Goal: Transaction & Acquisition: Purchase product/service

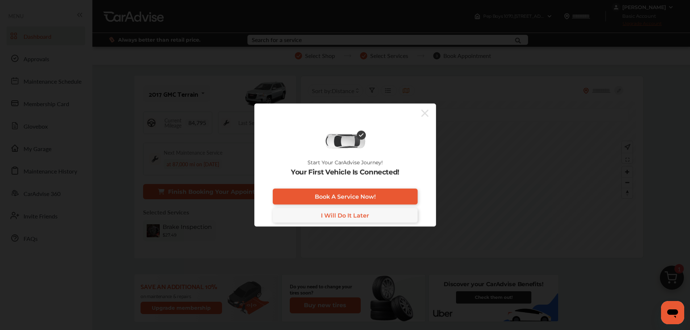
click at [422, 113] on icon at bounding box center [424, 113] width 7 height 12
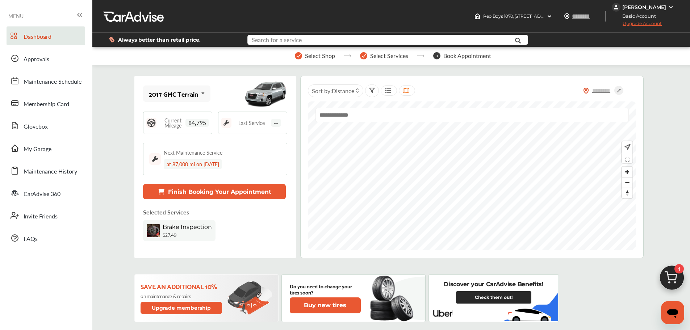
click at [359, 39] on input "text" at bounding box center [376, 40] width 256 height 11
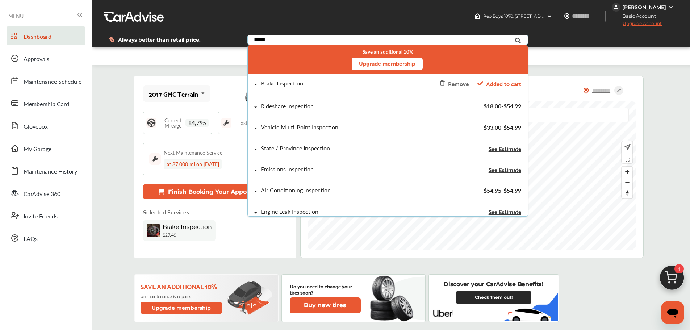
type input "*****"
click at [268, 108] on div "Rideshare Inspection" at bounding box center [287, 106] width 53 height 6
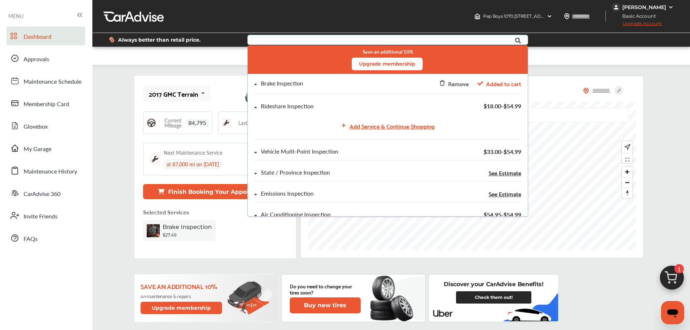
click at [359, 124] on div "Add Service & Continue Shopping" at bounding box center [392, 126] width 85 height 10
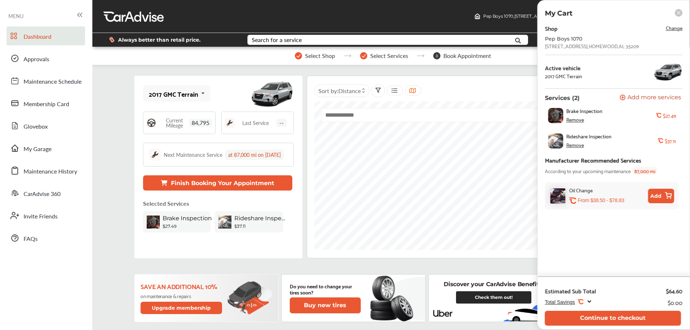
click at [603, 317] on button "Continue to checkout" at bounding box center [613, 318] width 136 height 15
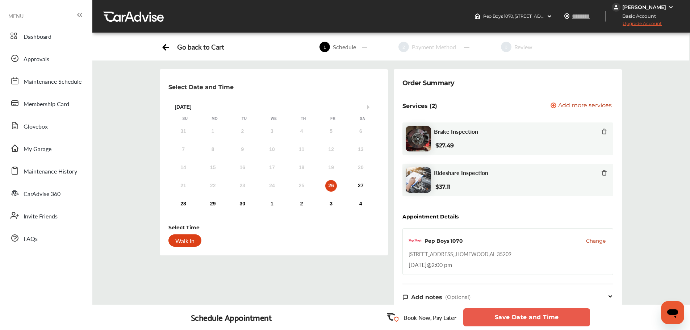
click at [366, 187] on div "27" at bounding box center [361, 186] width 12 height 12
click at [266, 244] on div "2:00 PM" at bounding box center [264, 240] width 34 height 13
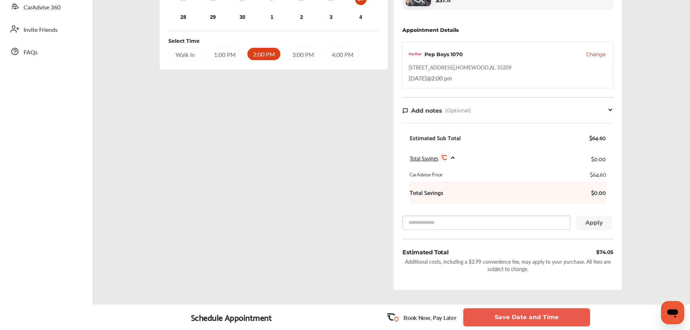
scroll to position [237, 0]
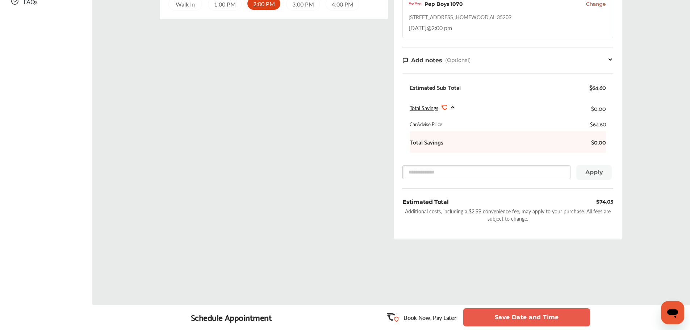
drag, startPoint x: 497, startPoint y: 313, endPoint x: 498, endPoint y: 318, distance: 5.1
click at [497, 318] on button "Save Date and Time" at bounding box center [526, 317] width 127 height 18
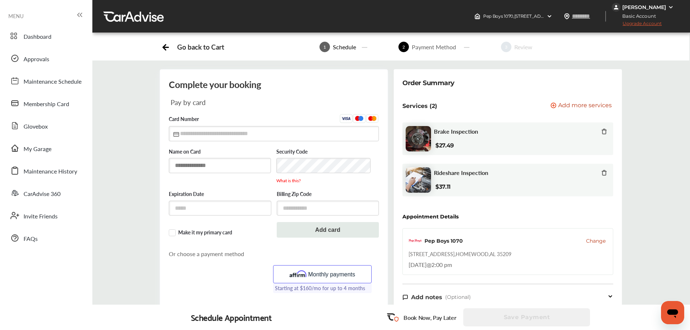
click at [209, 159] on input "text" at bounding box center [220, 165] width 102 height 15
type input "*"
click at [637, 10] on div "[PERSON_NAME]" at bounding box center [645, 7] width 44 height 7
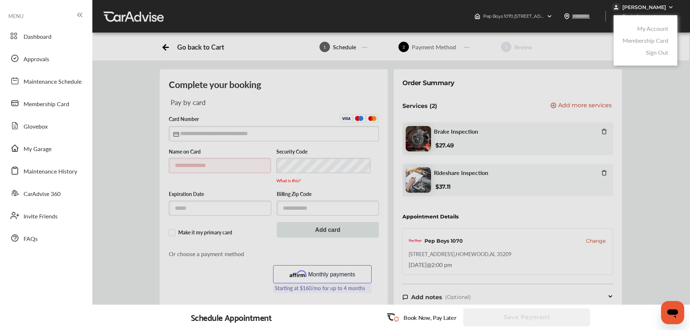
click at [637, 30] on div "My Account" at bounding box center [645, 28] width 49 height 12
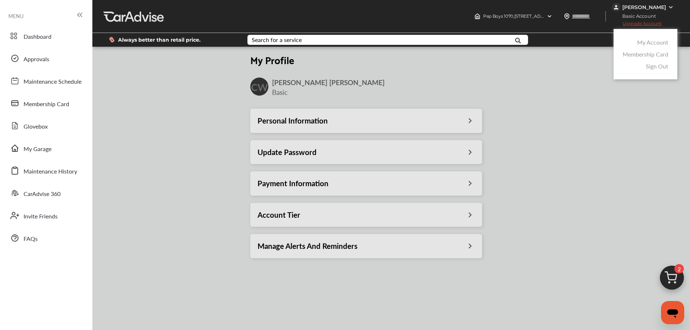
click at [289, 197] on div at bounding box center [345, 183] width 690 height 366
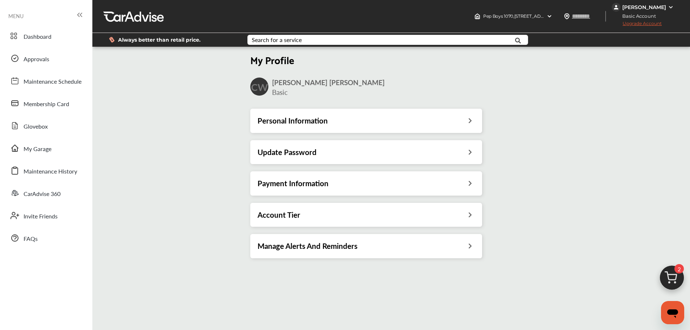
click at [287, 185] on h3 "Payment Information" at bounding box center [293, 183] width 71 height 9
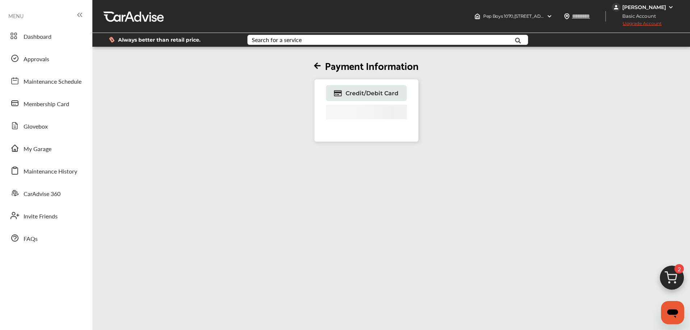
click at [353, 87] on link "Credit/Debit Card" at bounding box center [366, 93] width 81 height 16
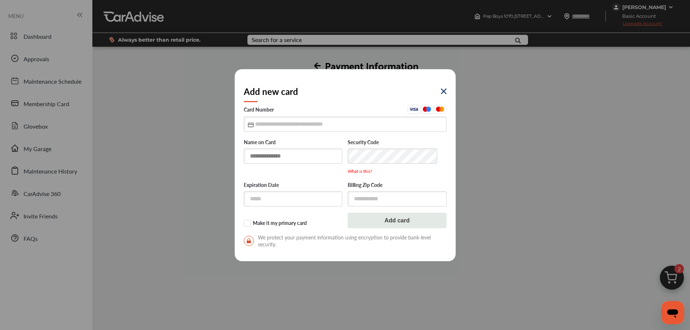
click at [276, 159] on input "text" at bounding box center [293, 156] width 99 height 15
type input "**********"
click at [273, 127] on input "text" at bounding box center [345, 124] width 203 height 15
